Goal: Task Accomplishment & Management: Complete application form

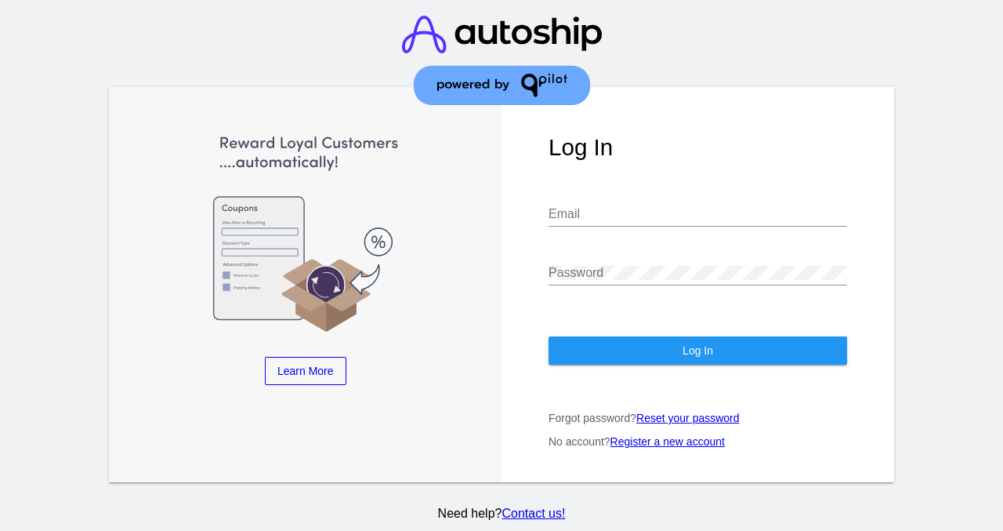
click at [652, 435] on link "Register a new account" at bounding box center [668, 441] width 114 height 13
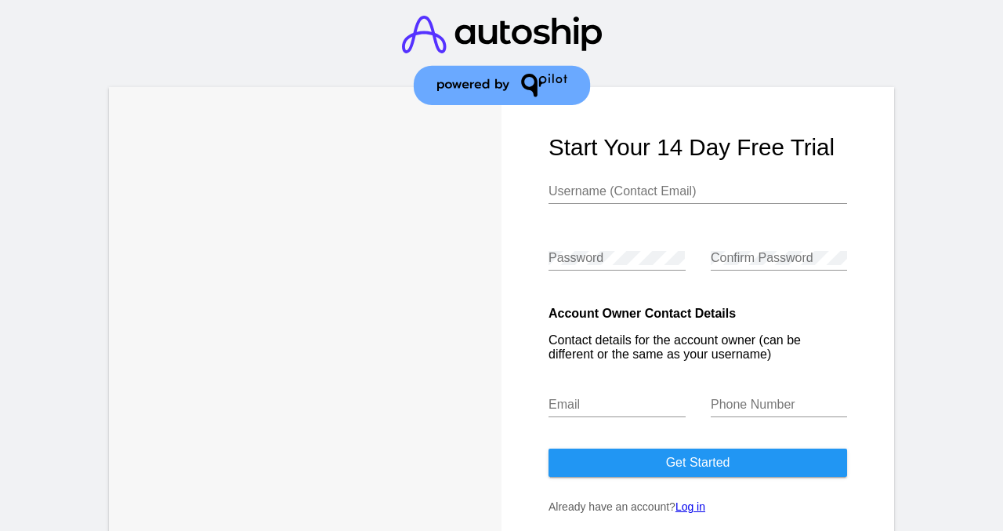
click at [636, 188] on input "Username (Contact Email)" at bounding box center [698, 191] width 299 height 14
type input "CBDmeplease"
click at [614, 247] on div "Password" at bounding box center [617, 252] width 137 height 35
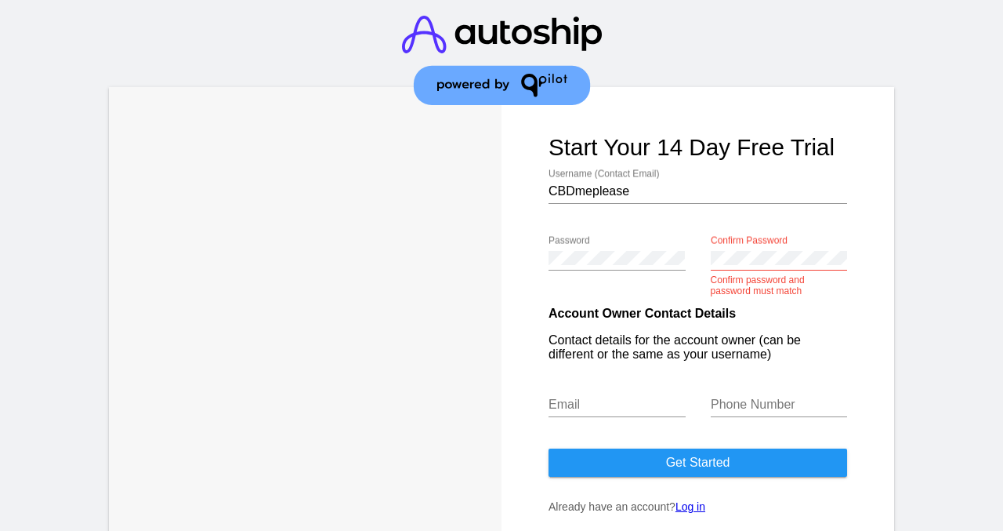
click at [614, 398] on div "Email" at bounding box center [617, 399] width 137 height 35
click at [691, 264] on div "Password Confirm Password Confirm password and password must match" at bounding box center [698, 260] width 299 height 67
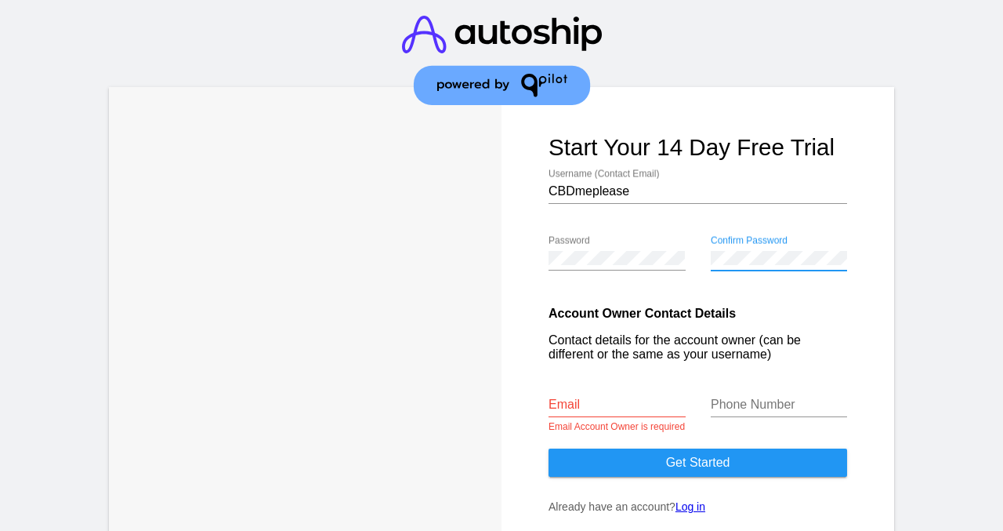
click at [575, 411] on input "Email" at bounding box center [617, 404] width 137 height 14
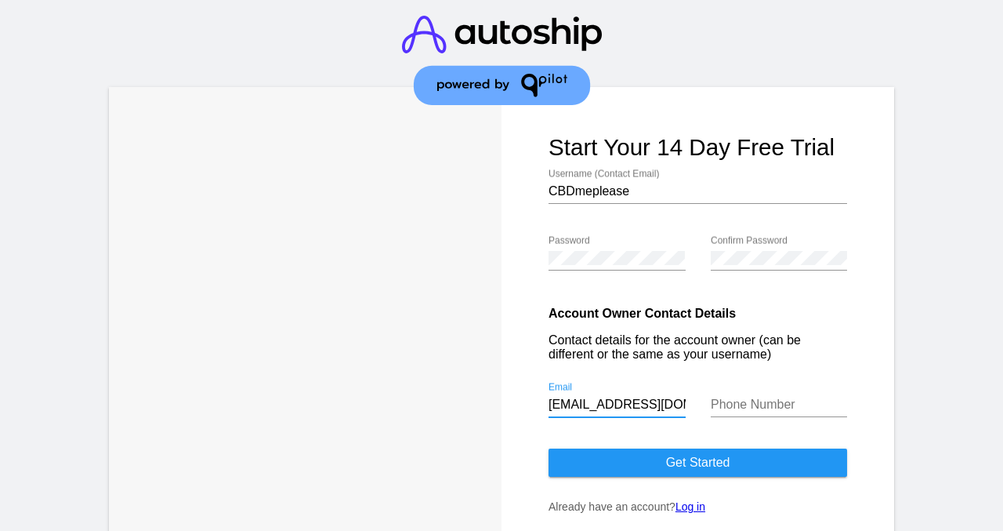
scroll to position [0, 5]
type input "[EMAIL_ADDRESS][DOMAIN_NAME]"
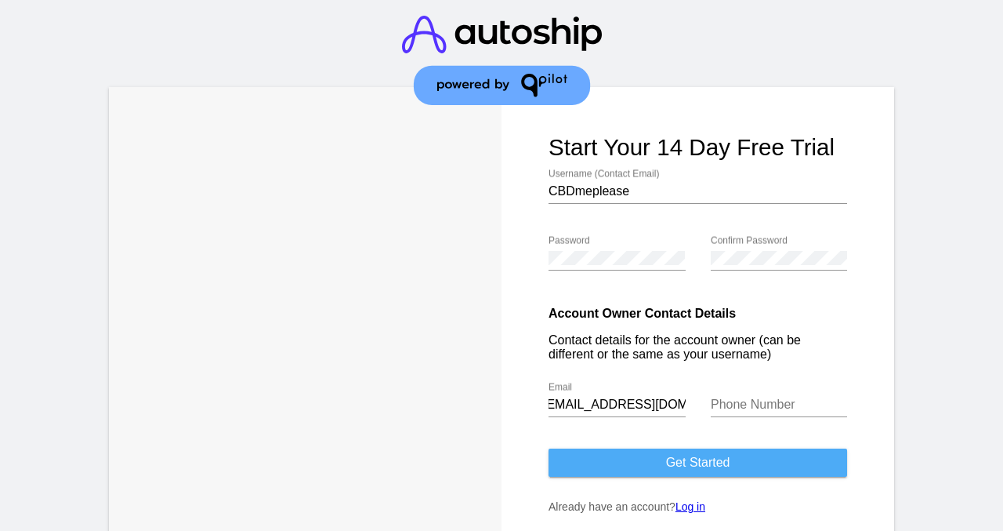
scroll to position [0, 0]
click at [608, 467] on button "Get started" at bounding box center [698, 462] width 299 height 28
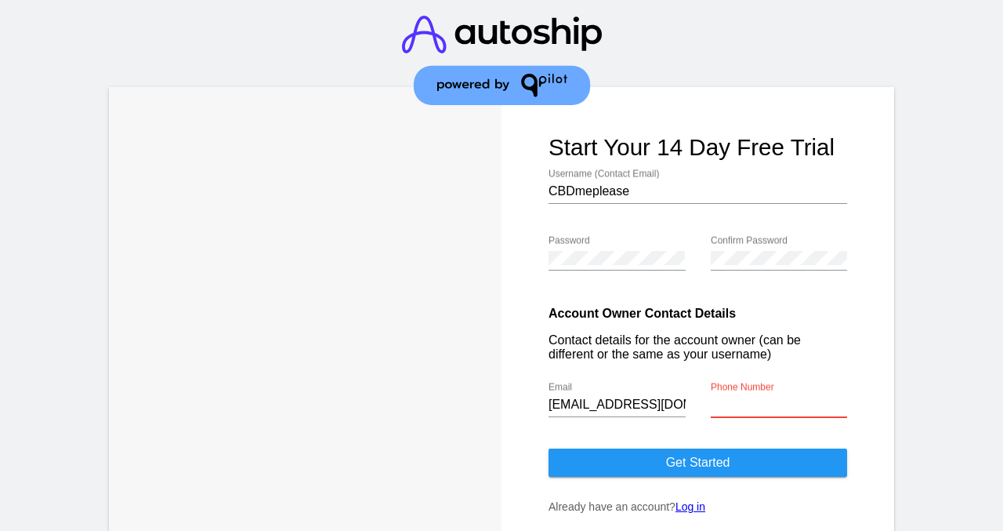
click at [731, 404] on input "Phone Number" at bounding box center [779, 404] width 137 height 14
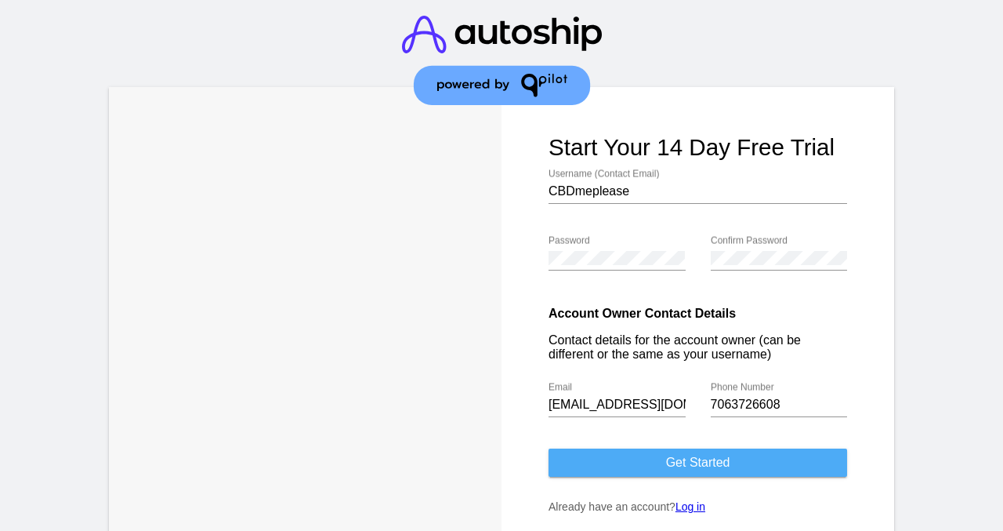
click at [730, 457] on button "Get started" at bounding box center [698, 462] width 299 height 28
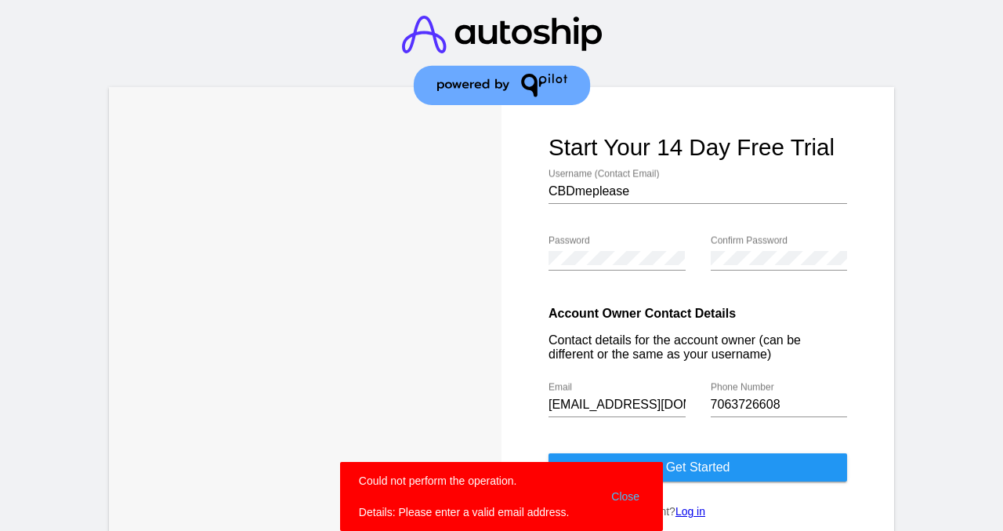
click at [686, 408] on div "[EMAIL_ADDRESS][DOMAIN_NAME] Email" at bounding box center [624, 407] width 150 height 67
click at [681, 408] on input "[EMAIL_ADDRESS][DOMAIN_NAME]" at bounding box center [617, 404] width 137 height 14
click at [687, 408] on div "[EMAIL_ADDRESS][DOMAIN_NAME] Email" at bounding box center [624, 407] width 150 height 67
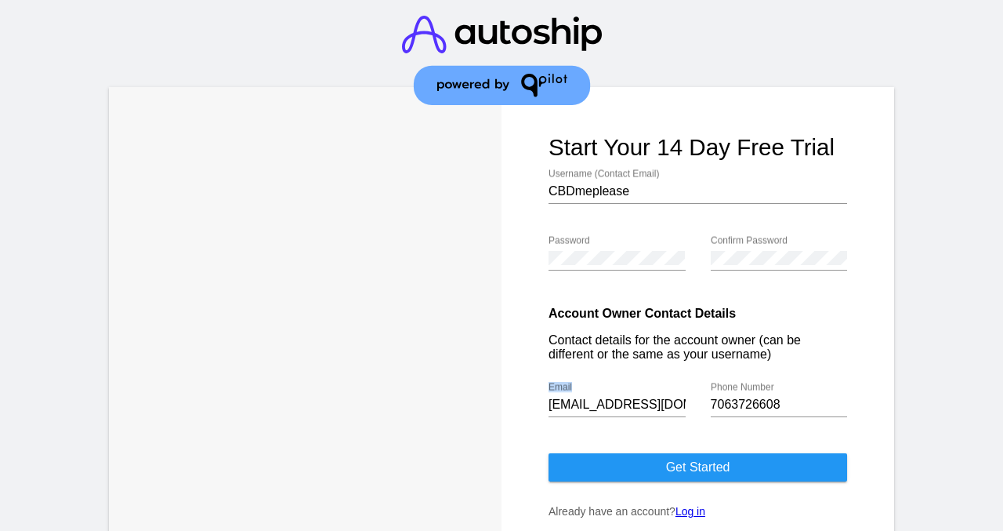
scroll to position [0, 6]
click at [682, 407] on div "[EMAIL_ADDRESS][DOMAIN_NAME] Email" at bounding box center [624, 407] width 150 height 67
click at [682, 407] on input "[EMAIL_ADDRESS][DOMAIN_NAME]" at bounding box center [617, 404] width 137 height 14
drag, startPoint x: 801, startPoint y: 408, endPoint x: 707, endPoint y: 408, distance: 94.1
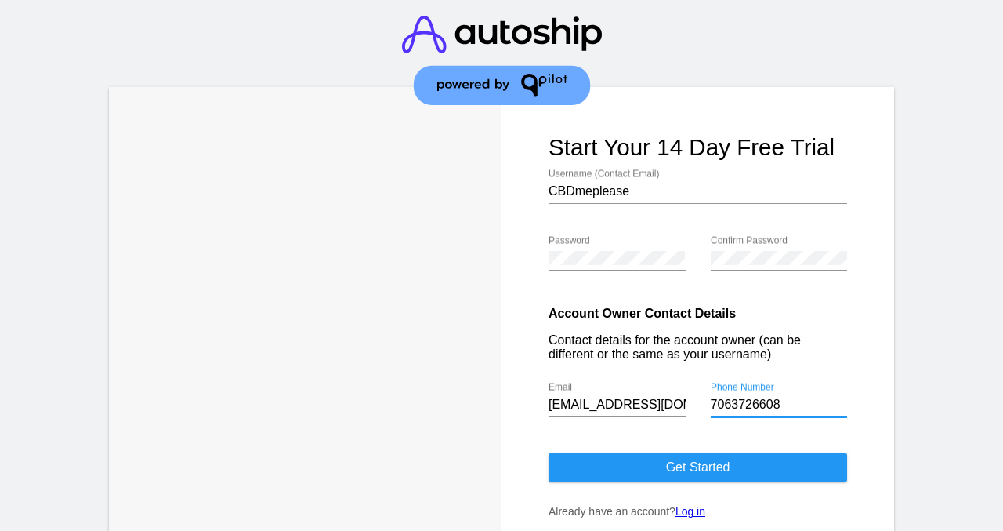
click at [707, 408] on div "7063726608 Phone Number" at bounding box center [773, 407] width 150 height 67
type input "2162566194"
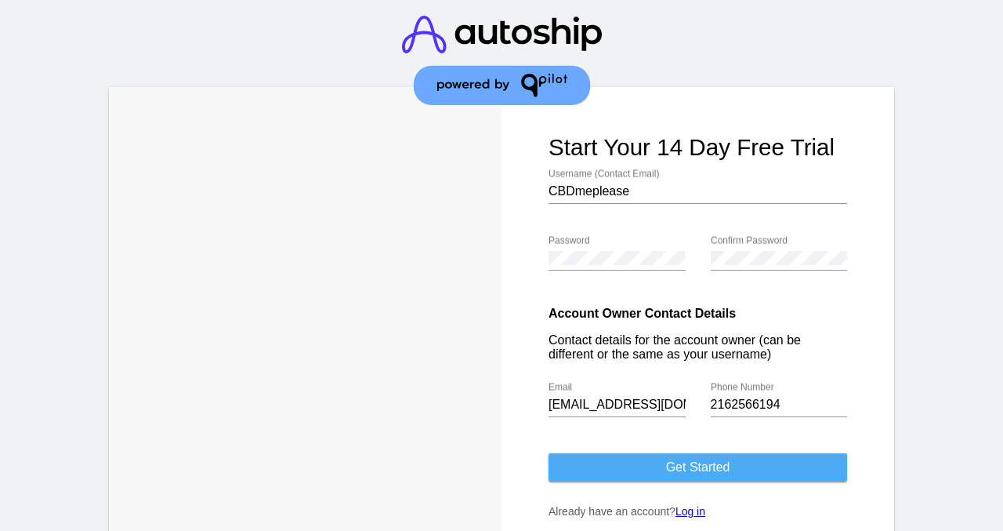
click at [696, 466] on span "Get started" at bounding box center [698, 466] width 64 height 13
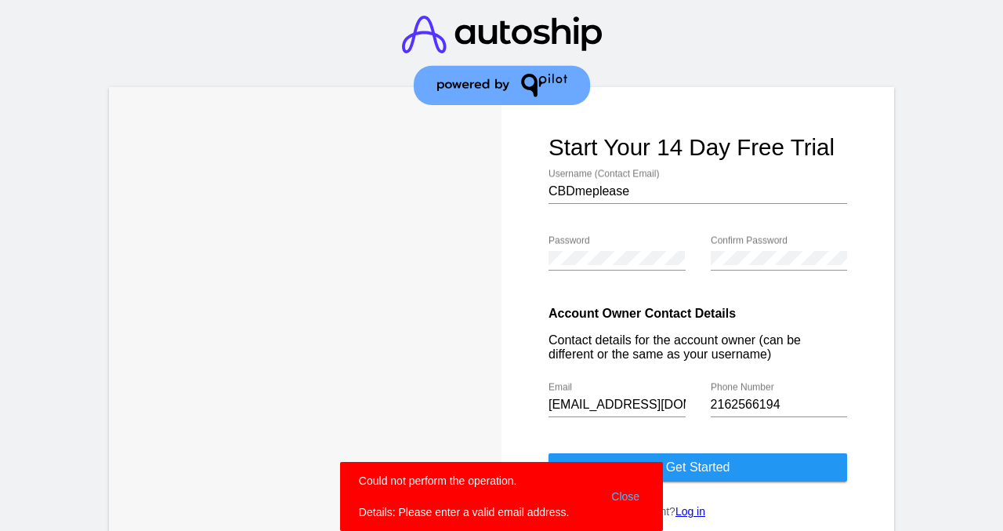
click at [687, 408] on div "[EMAIL_ADDRESS][DOMAIN_NAME] Email" at bounding box center [624, 407] width 150 height 67
click at [683, 409] on input "[EMAIL_ADDRESS][DOMAIN_NAME]" at bounding box center [617, 404] width 137 height 14
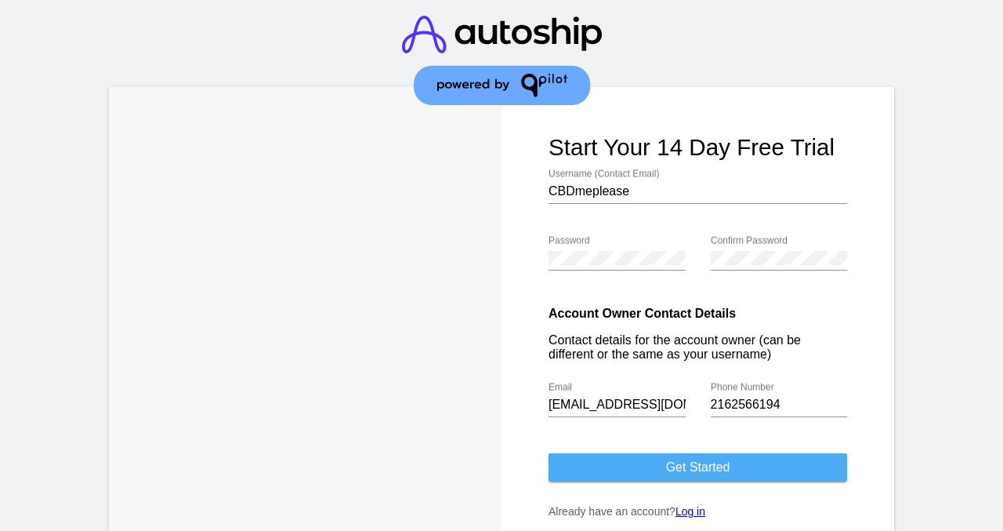
click at [740, 469] on button "Get started" at bounding box center [698, 467] width 299 height 28
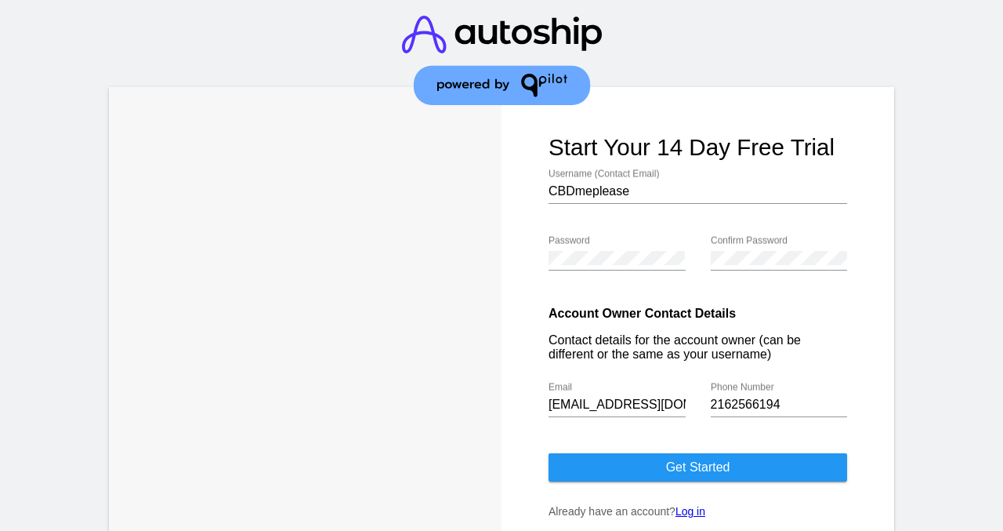
drag, startPoint x: 538, startPoint y: 405, endPoint x: 647, endPoint y: 411, distance: 109.9
click at [647, 411] on form "Start your 14 day free trial CBDmeplease Username (Contact Email) Password Conf…" at bounding box center [698, 319] width 393 height 465
drag, startPoint x: 545, startPoint y: 408, endPoint x: 607, endPoint y: 414, distance: 62.2
click at [607, 414] on form "Start your 14 day free trial CBDmeplease Username (Contact Email) Password Conf…" at bounding box center [698, 319] width 393 height 465
click at [683, 411] on input "[EMAIL_ADDRESS][DOMAIN_NAME]" at bounding box center [617, 404] width 137 height 14
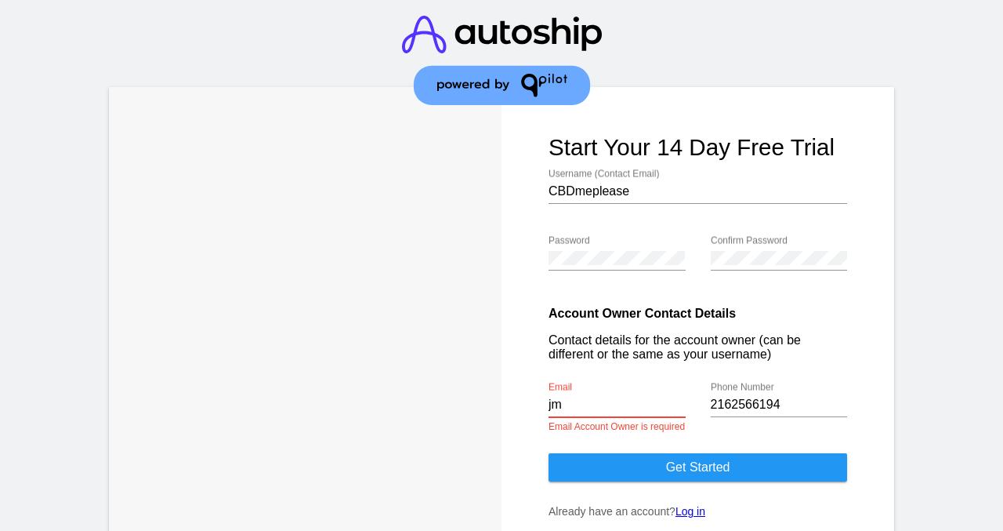
type input "j"
paste input "[EMAIL_ADDRESS][DOMAIN_NAME]"
click at [601, 462] on button "Get started" at bounding box center [698, 467] width 299 height 28
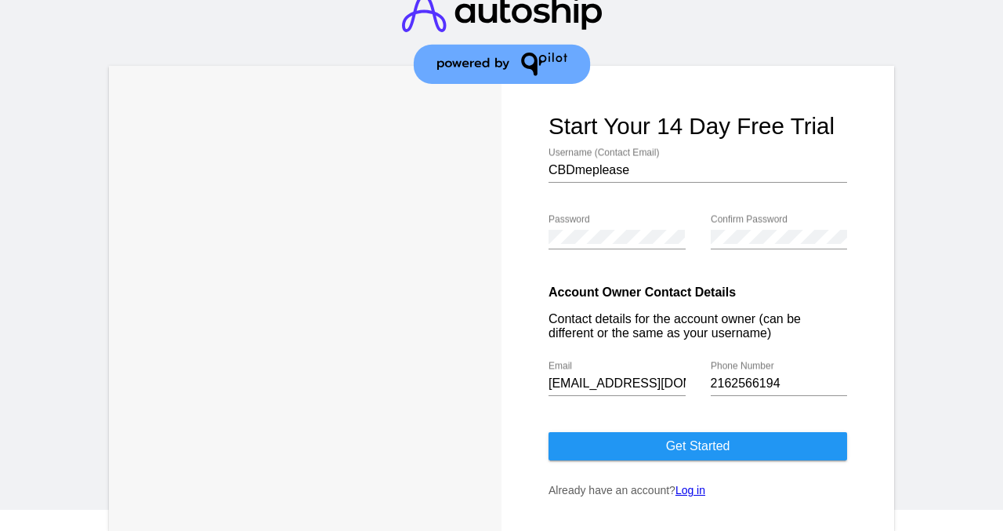
scroll to position [19, 0]
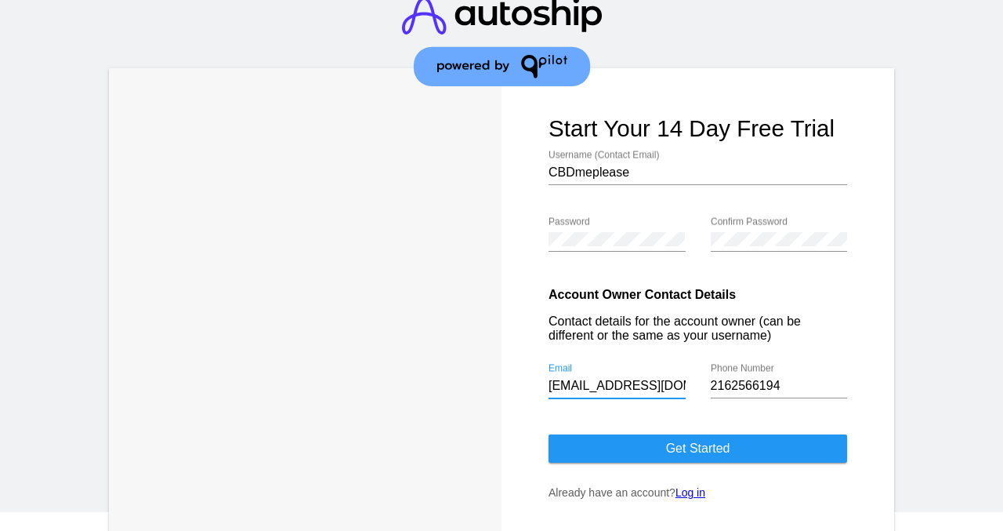
drag, startPoint x: 668, startPoint y: 392, endPoint x: 594, endPoint y: 390, distance: 73.7
click at [594, 390] on input "[EMAIL_ADDRESS][DOMAIN_NAME]" at bounding box center [617, 386] width 137 height 14
click at [603, 438] on form "Start your 14 day free trial CBDmeplease Username (Contact Email) Password Conf…" at bounding box center [698, 300] width 393 height 465
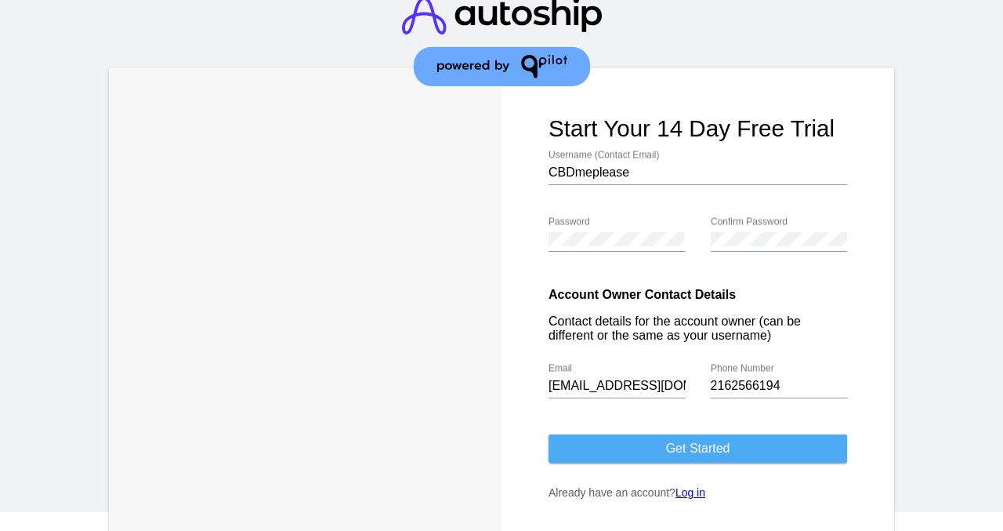
click at [595, 458] on button "Get started" at bounding box center [698, 448] width 299 height 28
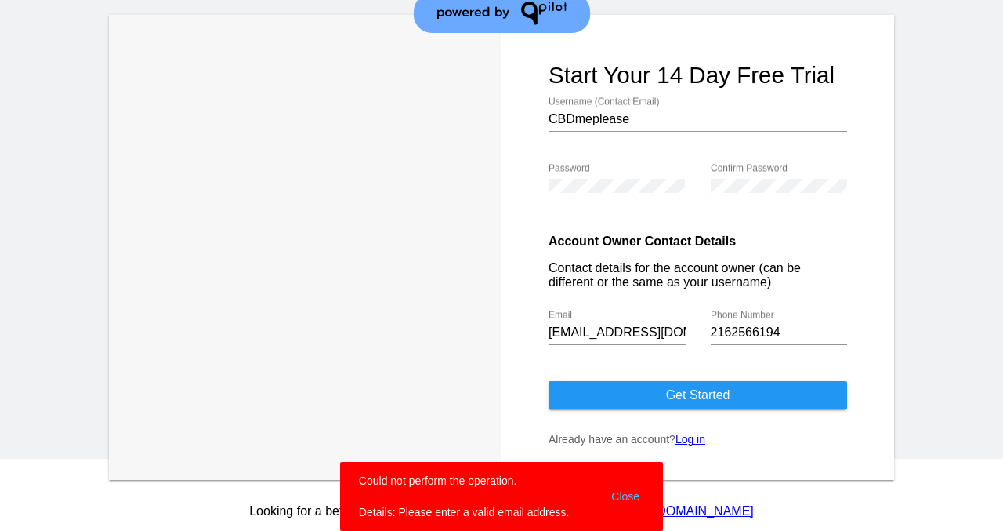
scroll to position [78, 0]
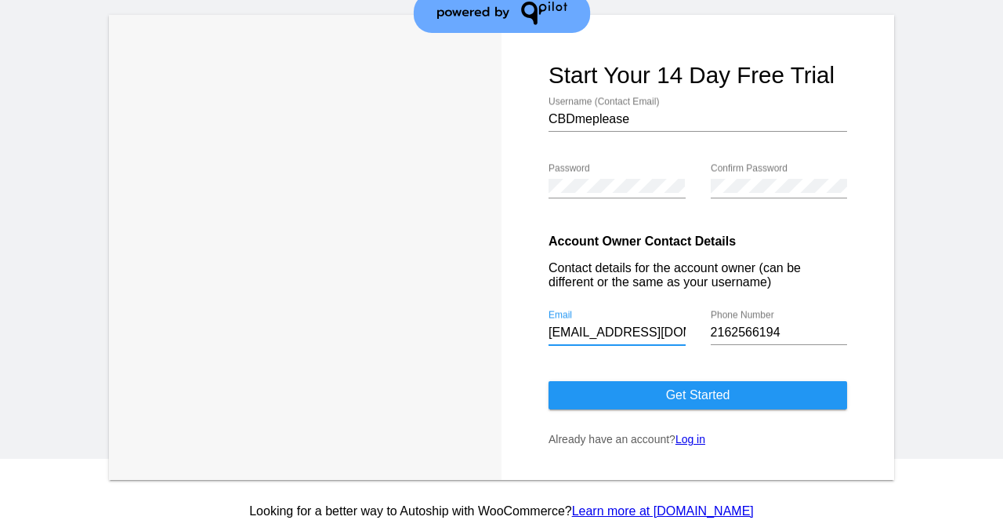
drag, startPoint x: 651, startPoint y: 334, endPoint x: 543, endPoint y: 333, distance: 107.4
click at [543, 333] on form "Start your 14 day free trial CBDmeplease Username (Contact Email) Password Conf…" at bounding box center [698, 247] width 393 height 465
paste input "cbdmeplease"
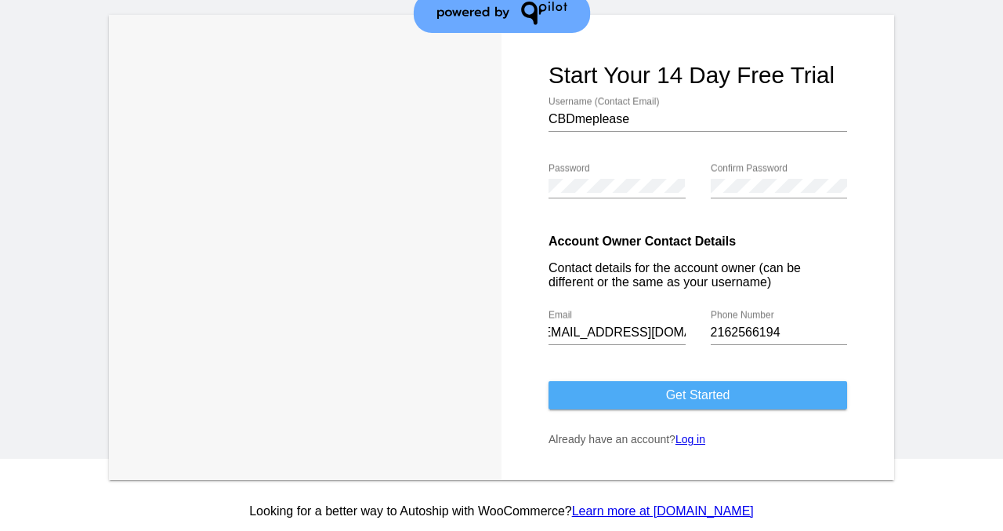
scroll to position [0, 0]
click at [573, 401] on button "Get started" at bounding box center [698, 395] width 299 height 28
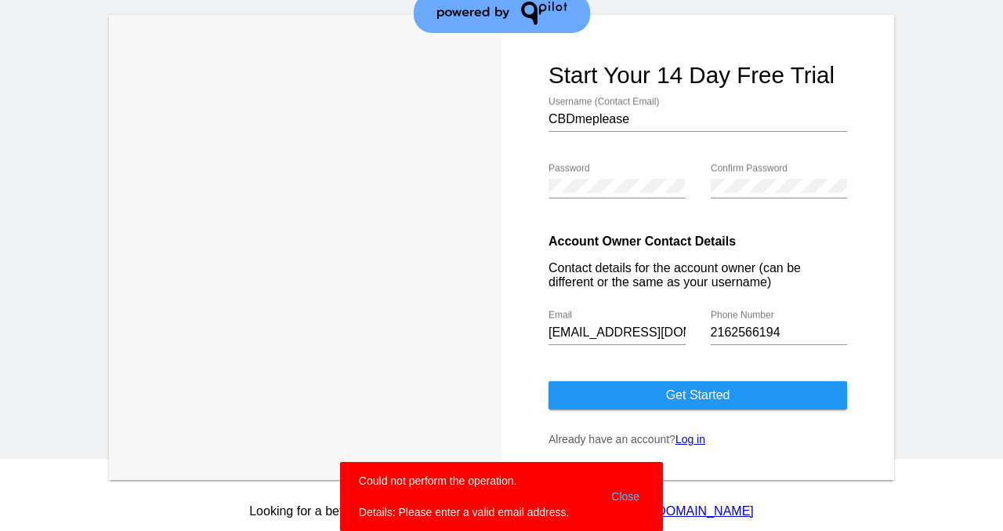
scroll to position [78, 0]
click at [607, 509] on button "Close" at bounding box center [626, 496] width 38 height 47
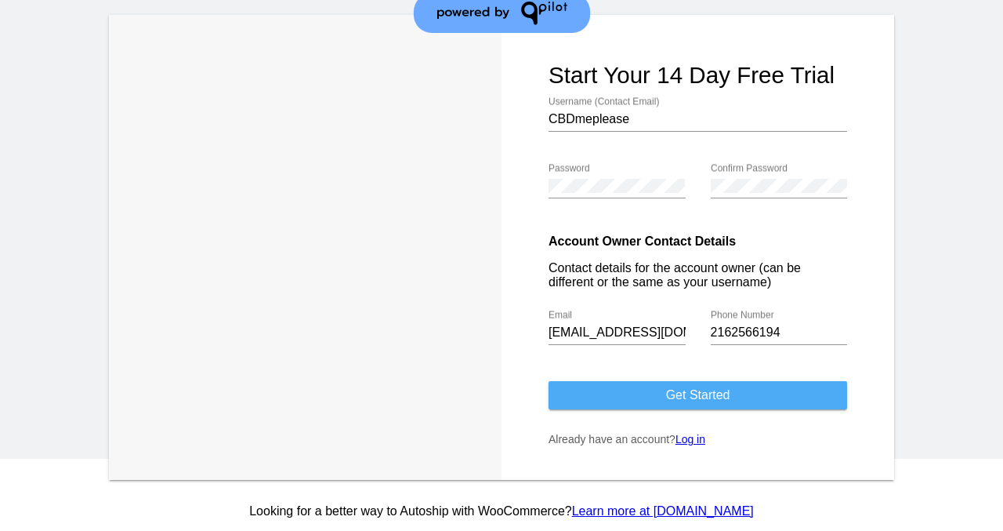
click at [686, 396] on span "Get started" at bounding box center [698, 394] width 64 height 13
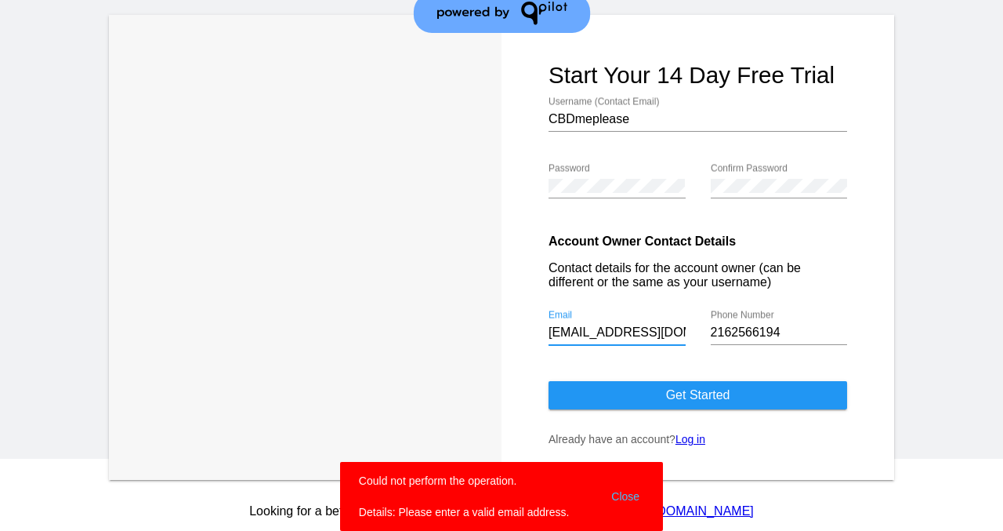
drag, startPoint x: 571, startPoint y: 324, endPoint x: 531, endPoint y: 326, distance: 40.0
click at [531, 326] on form "Start your 14 day free trial CBDmeplease Username (Contact Email) Password Conf…" at bounding box center [698, 247] width 393 height 465
drag, startPoint x: 531, startPoint y: 326, endPoint x: 651, endPoint y: 343, distance: 121.8
click at [651, 343] on form "Start your 14 day free trial CBDmeplease Username (Contact Email) Password Conf…" at bounding box center [698, 247] width 393 height 465
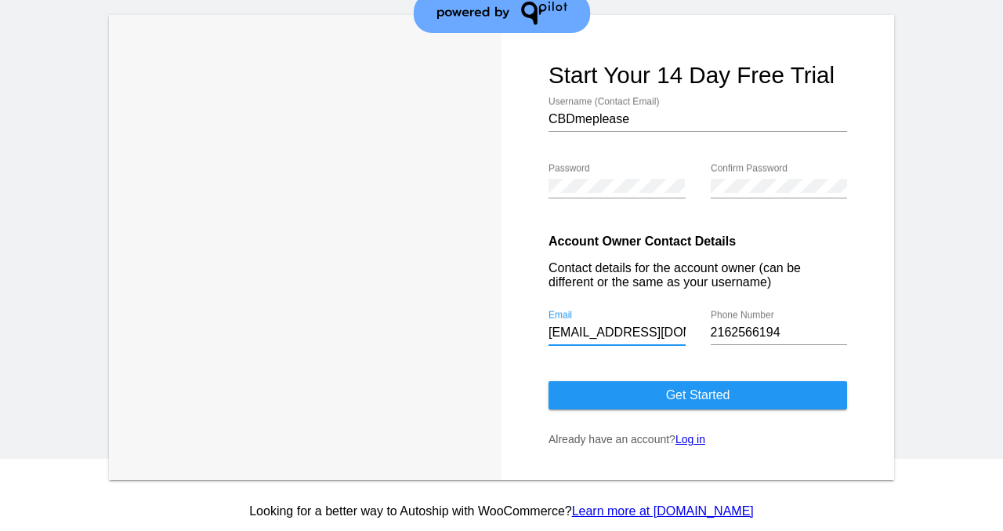
click at [675, 334] on input "[EMAIL_ADDRESS][DOMAIN_NAME]" at bounding box center [617, 332] width 137 height 14
click at [676, 334] on input "[EMAIL_ADDRESS][DOMAIN_NAME]" at bounding box center [617, 332] width 137 height 14
type input "j"
type input "[EMAIL_ADDRESS][DOMAIN_NAME]"
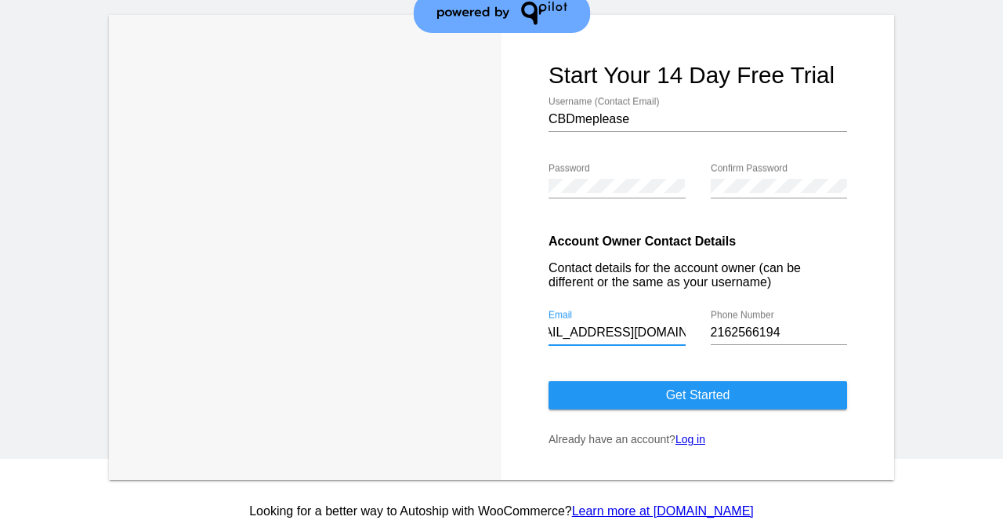
scroll to position [0, 0]
click at [693, 399] on span "Get started" at bounding box center [698, 394] width 64 height 13
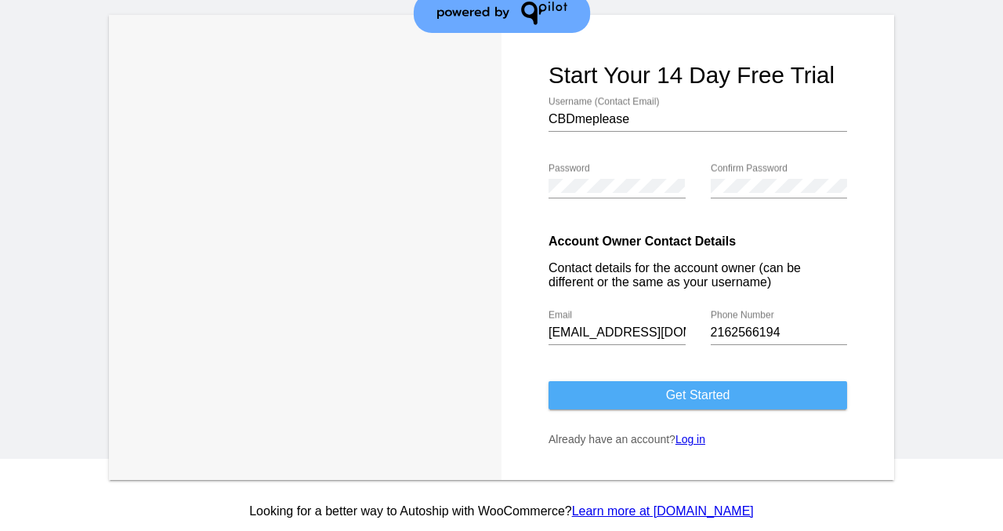
scroll to position [78, 0]
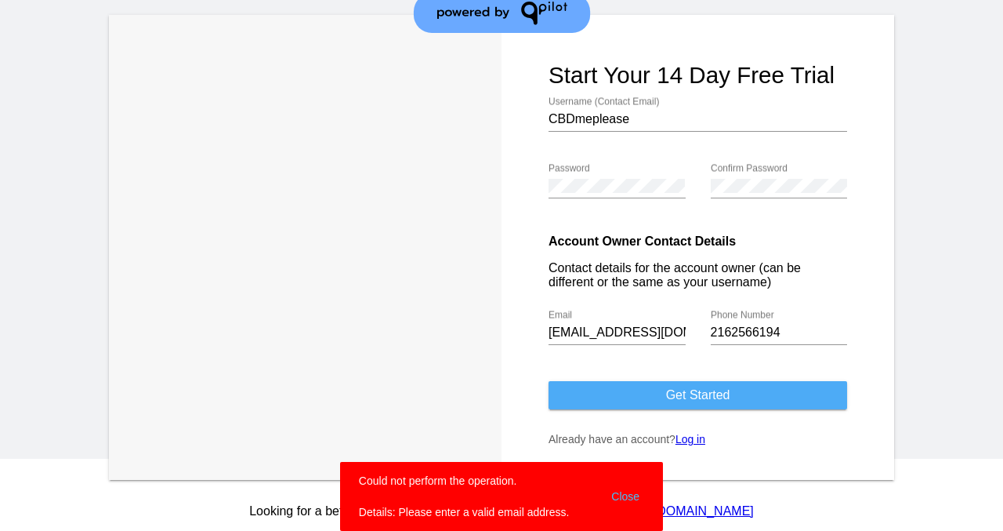
click at [693, 399] on span "Get started" at bounding box center [698, 394] width 64 height 13
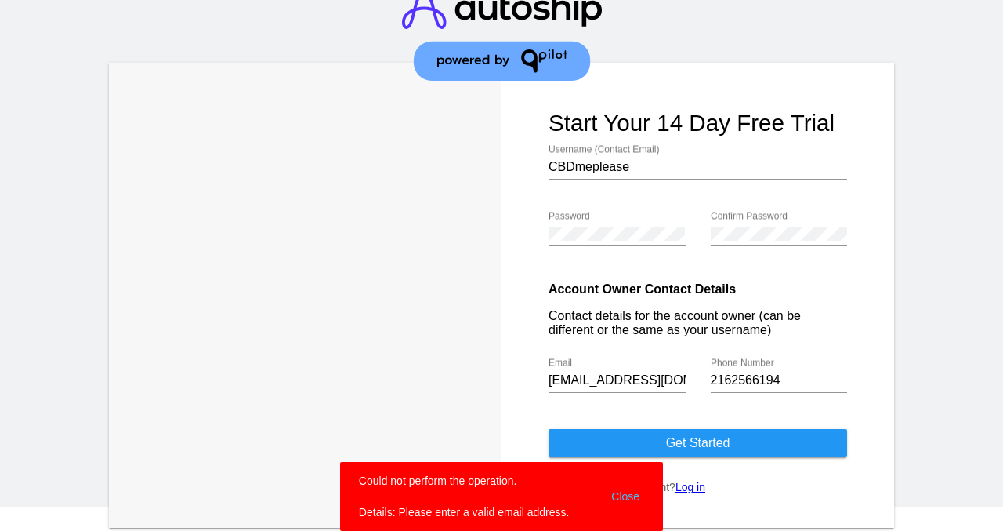
scroll to position [0, 0]
